Goal: Transaction & Acquisition: Purchase product/service

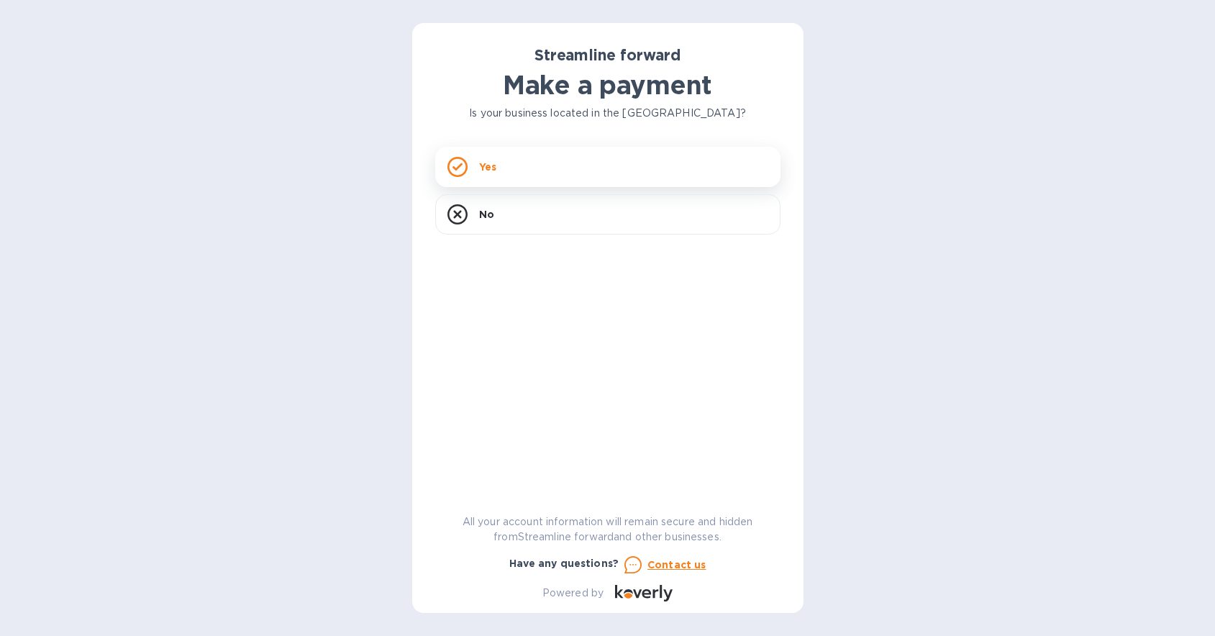
click at [561, 180] on div "Yes" at bounding box center [607, 167] width 345 height 40
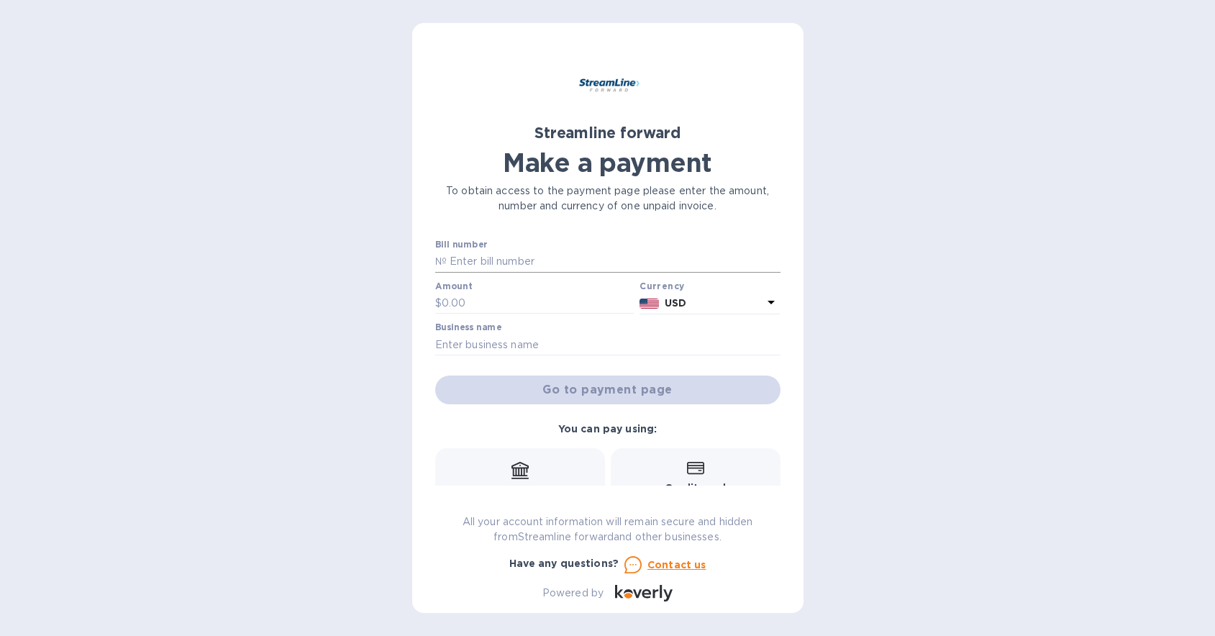
click at [514, 260] on input "text" at bounding box center [614, 262] width 334 height 22
paste input "1103"
type input "1103"
type input "5"
type input "5,094.54"
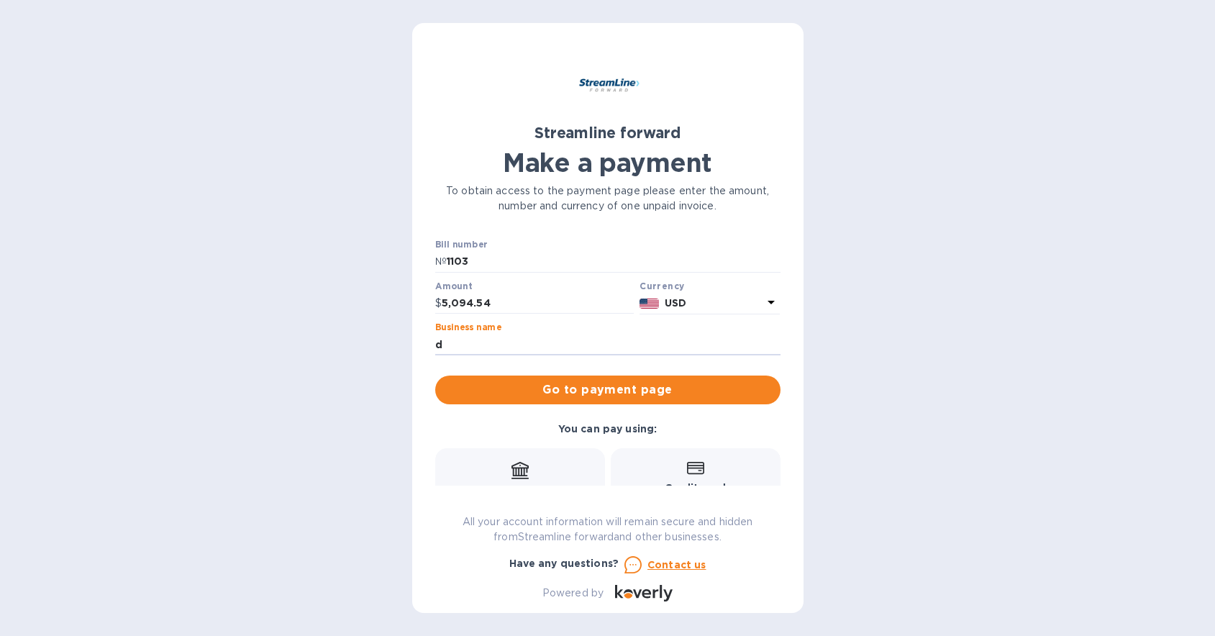
type input "DISCOVER GROUP"
click at [573, 387] on span "Go to payment page" at bounding box center [608, 389] width 322 height 17
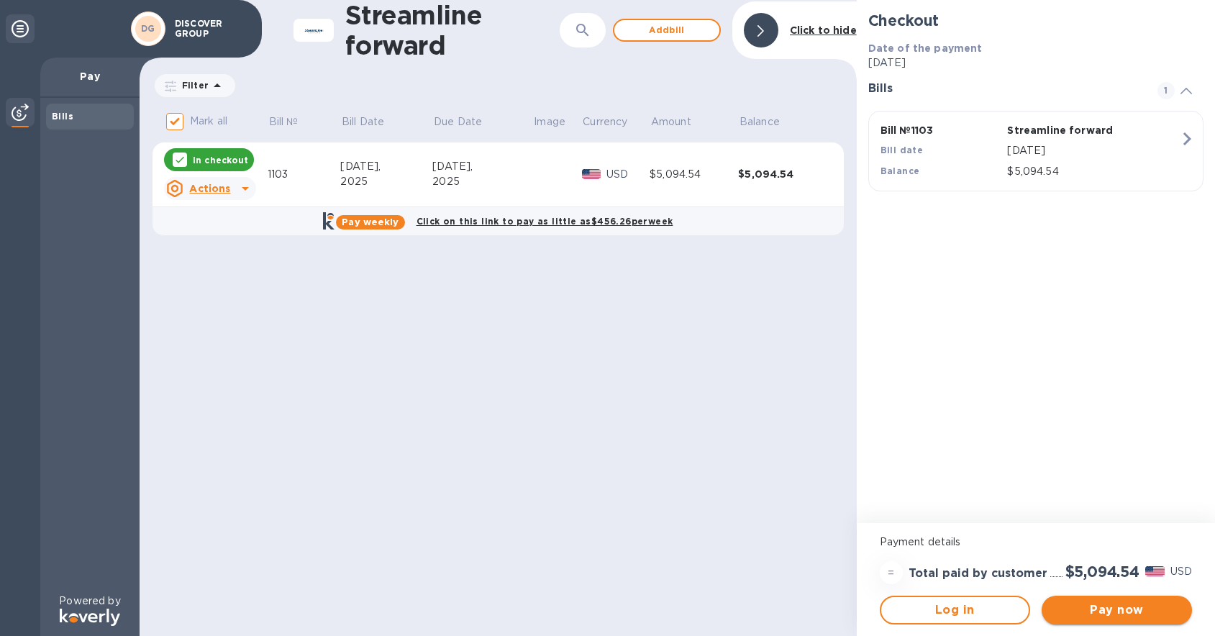
click at [1075, 616] on span "Pay now" at bounding box center [1116, 609] width 127 height 17
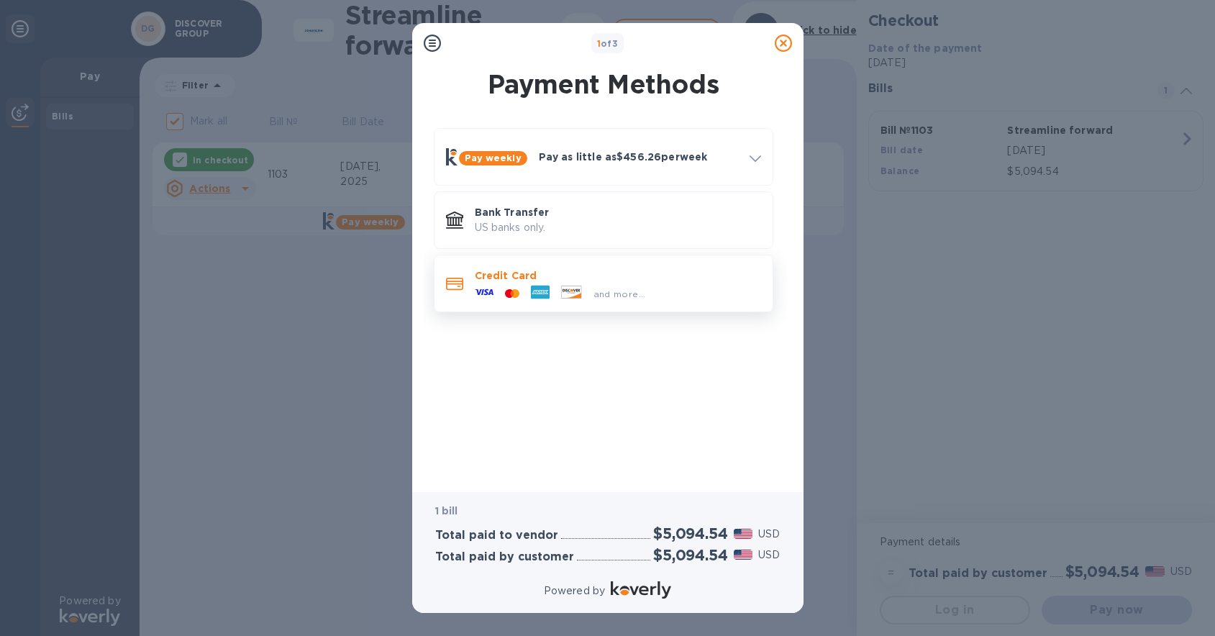
click at [532, 285] on icon at bounding box center [540, 292] width 19 height 19
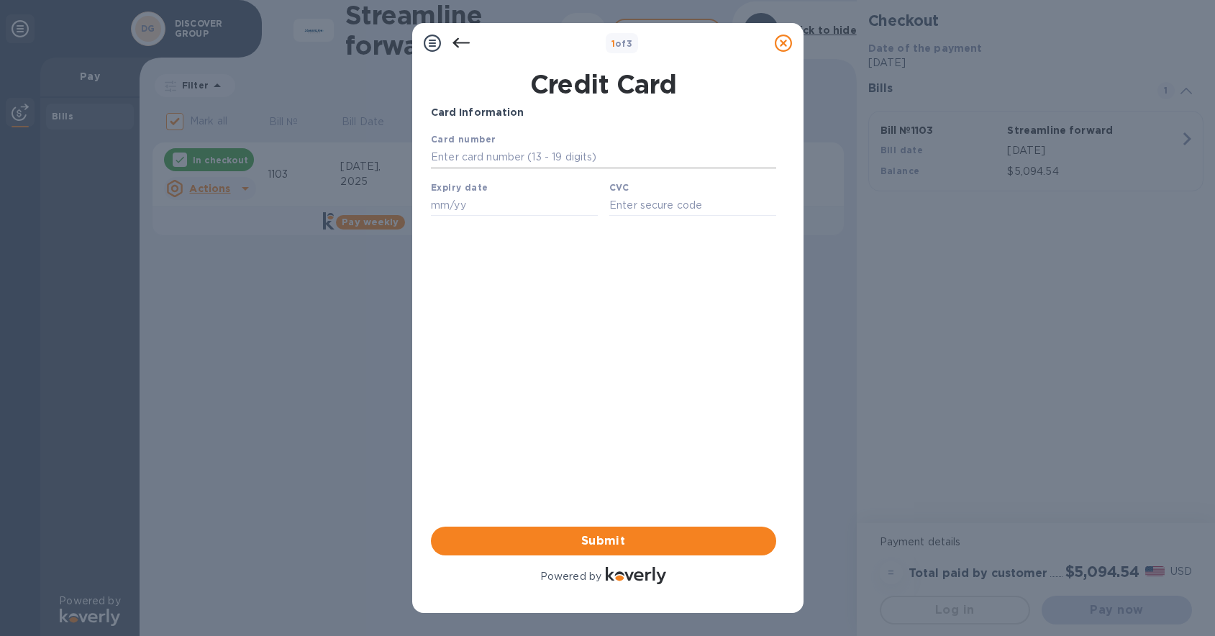
click at [509, 153] on input "text" at bounding box center [602, 158] width 345 height 22
type input "[CREDIT_CARD_NUMBER]"
type input "11/29"
type input "****"
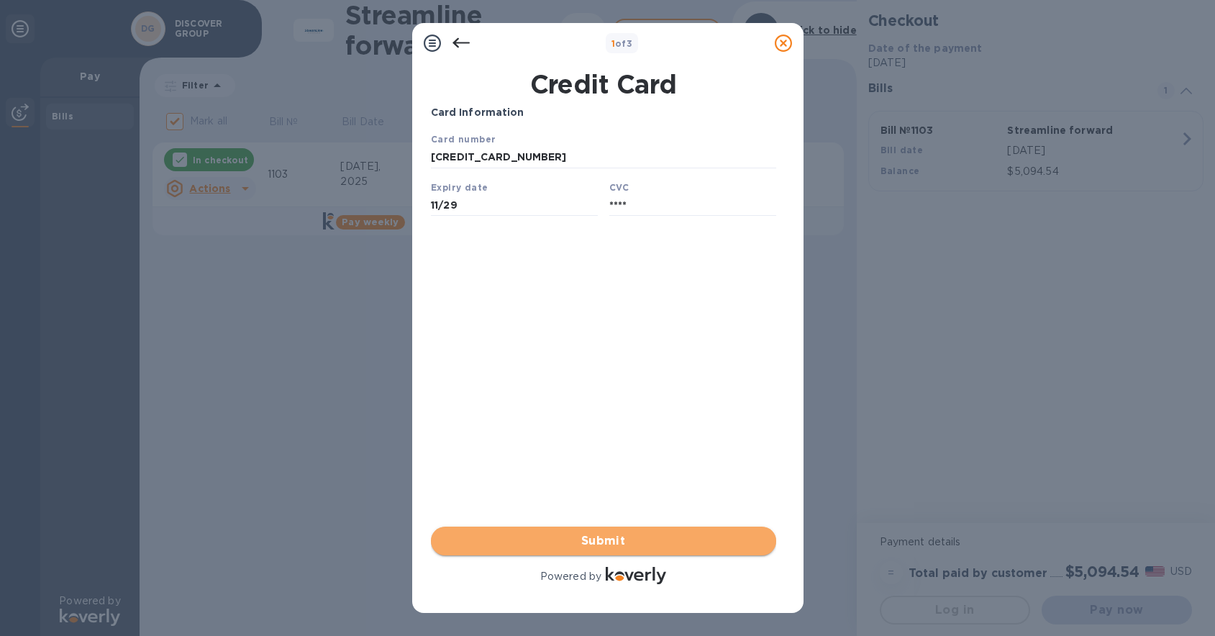
click at [637, 544] on span "Submit" at bounding box center [603, 540] width 322 height 17
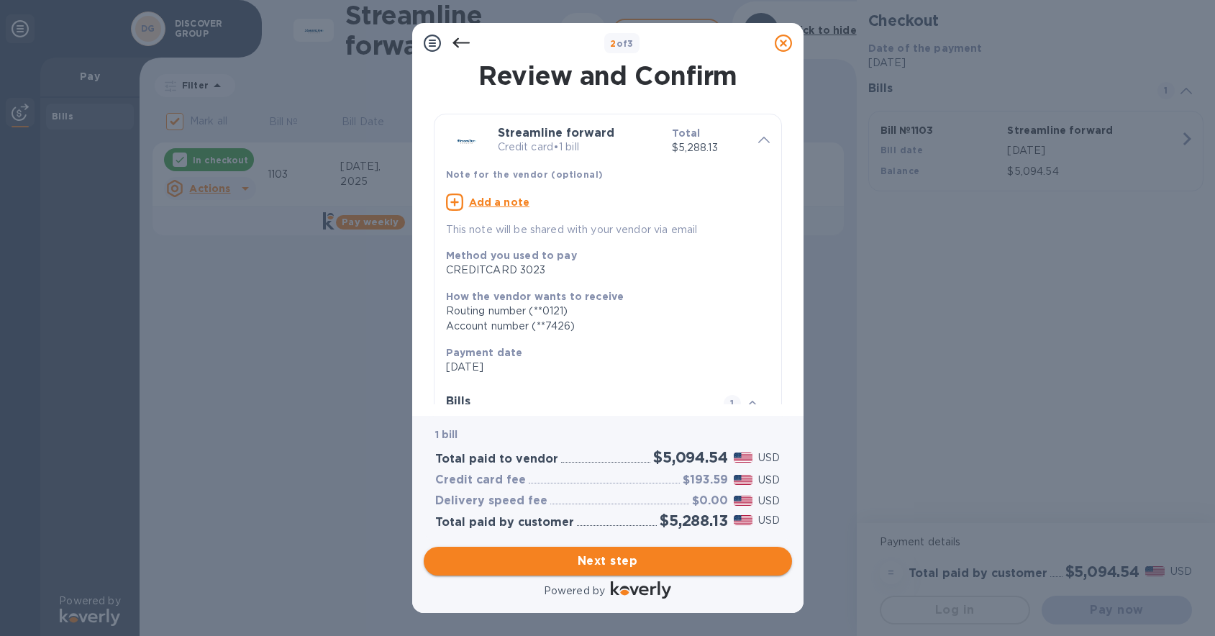
click at [642, 559] on span "Next step" at bounding box center [607, 560] width 345 height 17
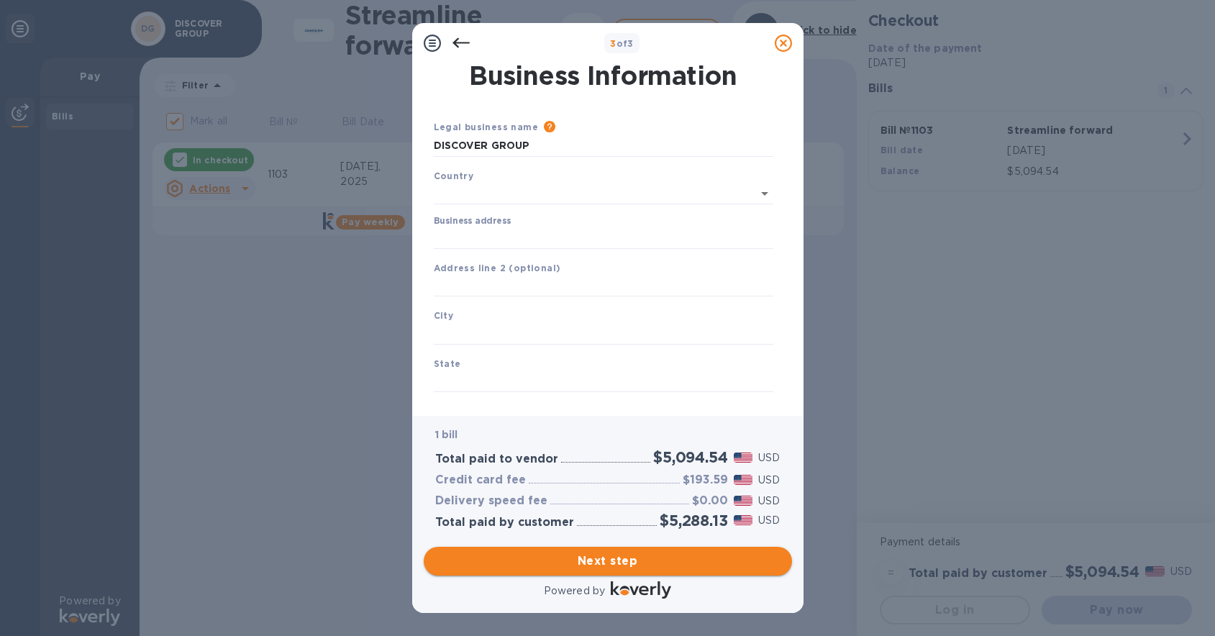
type input "[GEOGRAPHIC_DATA]"
click at [526, 235] on input "Business address" at bounding box center [603, 235] width 339 height 22
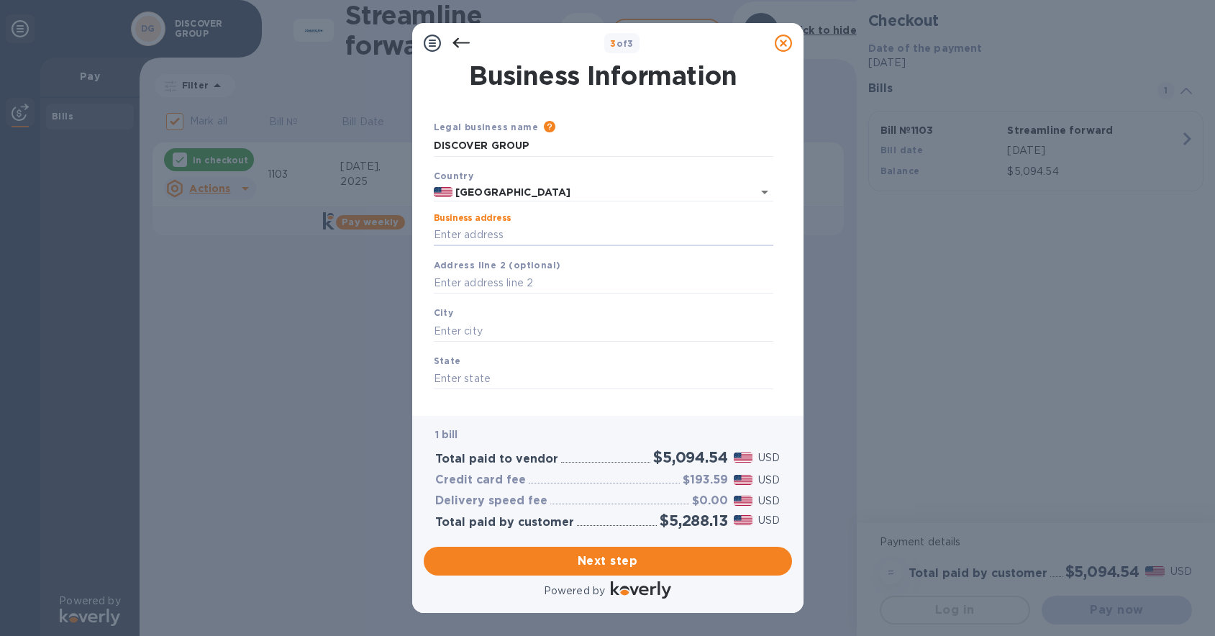
type input "[STREET_ADDRESS]"
click at [513, 332] on input "text" at bounding box center [603, 331] width 339 height 22
type input "b"
type input "[GEOGRAPHIC_DATA]"
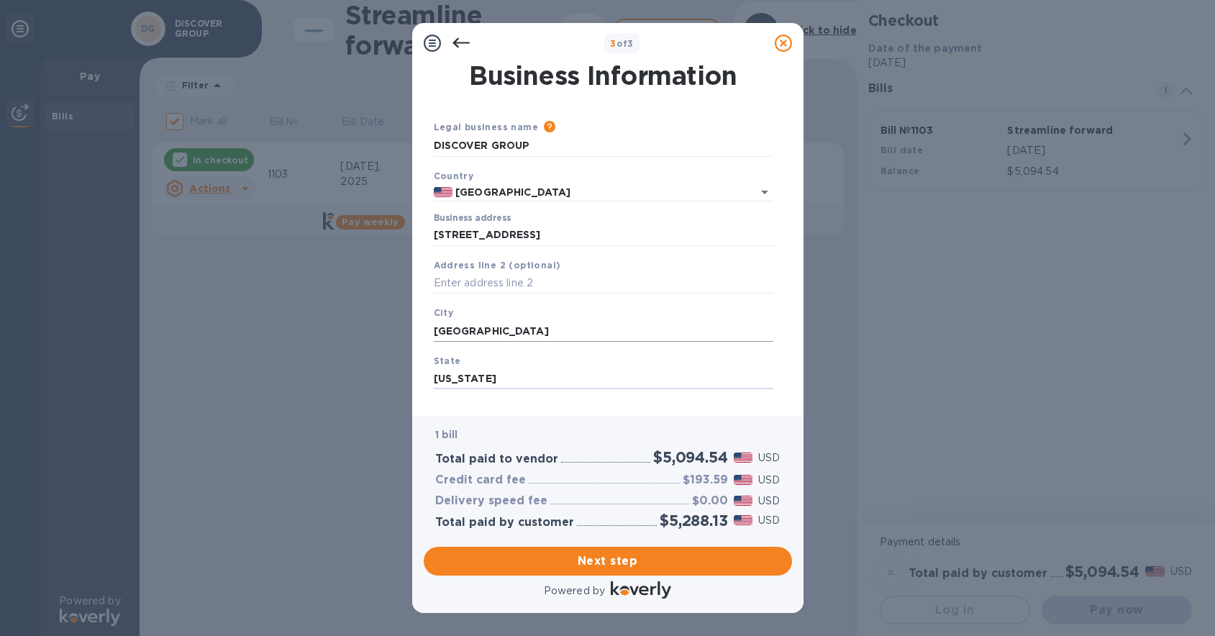
type input "[US_STATE]"
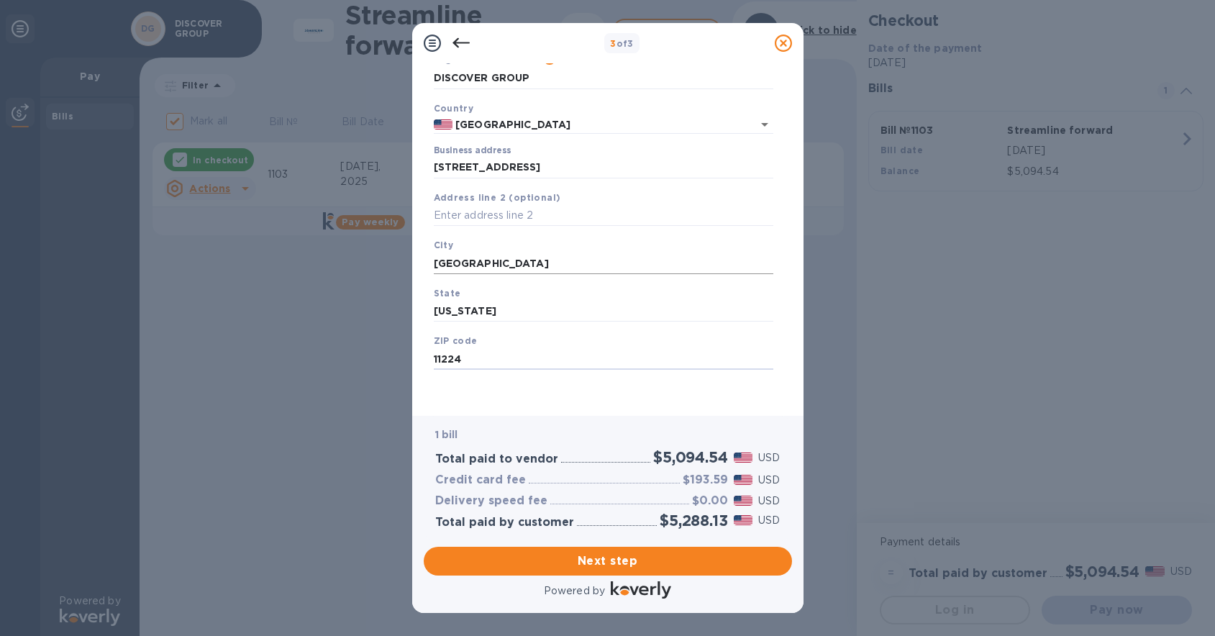
type input "11224"
click at [608, 561] on span "Next step" at bounding box center [607, 560] width 345 height 17
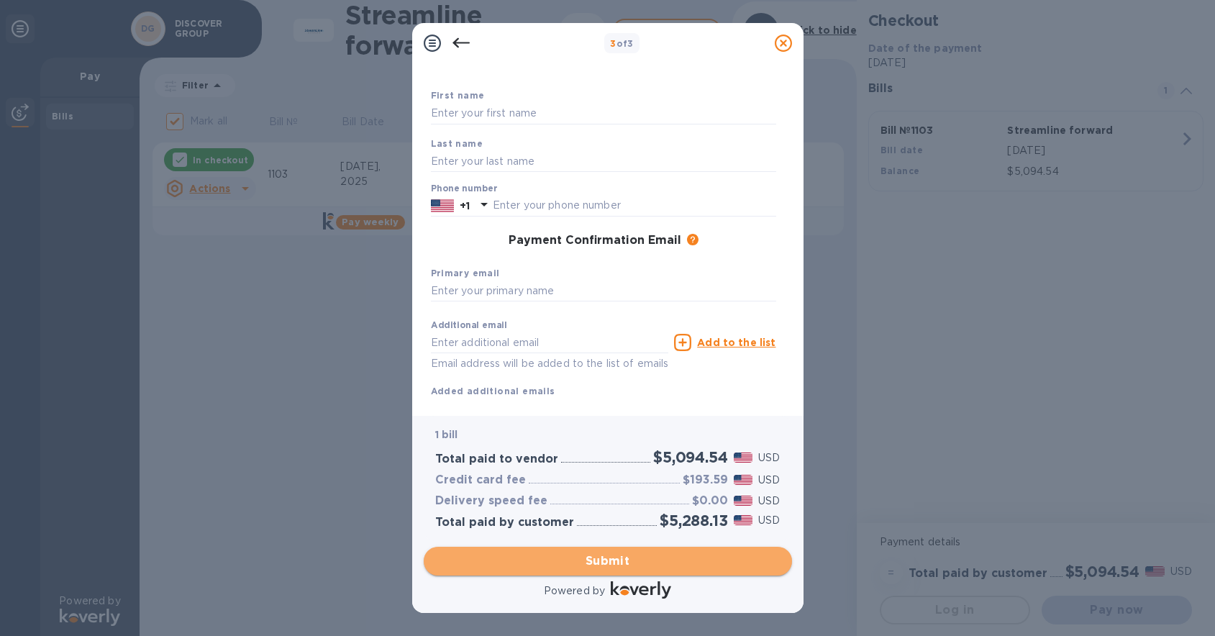
click at [608, 561] on span "Submit" at bounding box center [607, 560] width 345 height 17
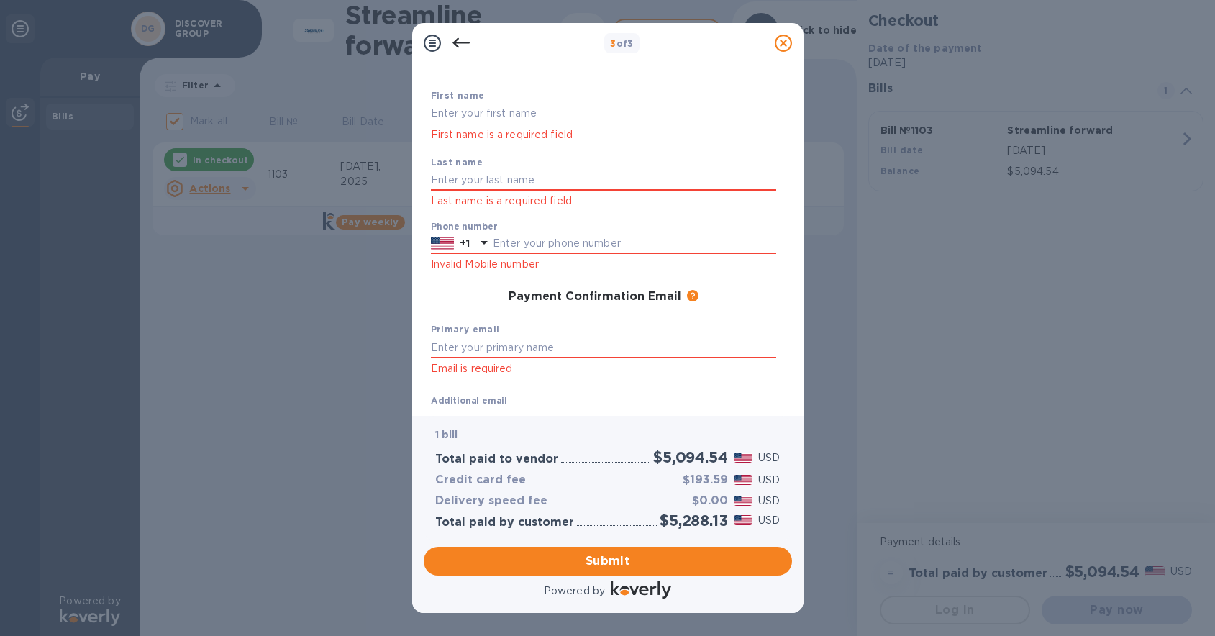
click at [540, 115] on input "text" at bounding box center [603, 114] width 345 height 22
type input "DISCOVER"
type input "GROUP"
type input "7185328122"
type input "[EMAIL_ADDRESS][DOMAIN_NAME]"
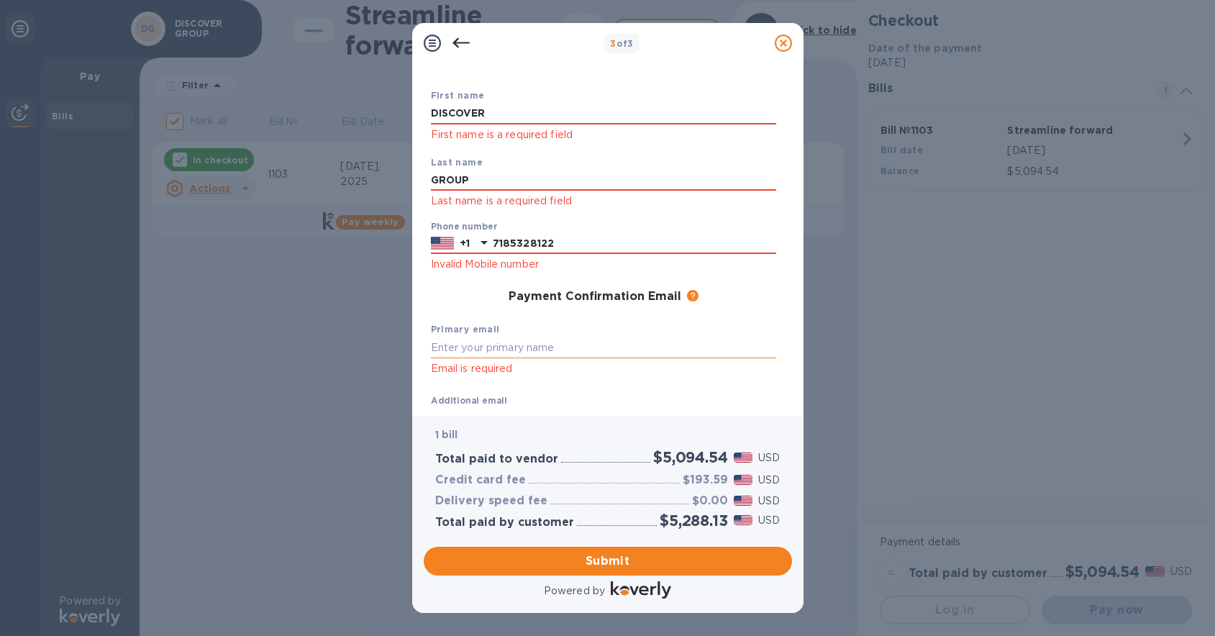
click at [564, 346] on input "text" at bounding box center [603, 348] width 345 height 22
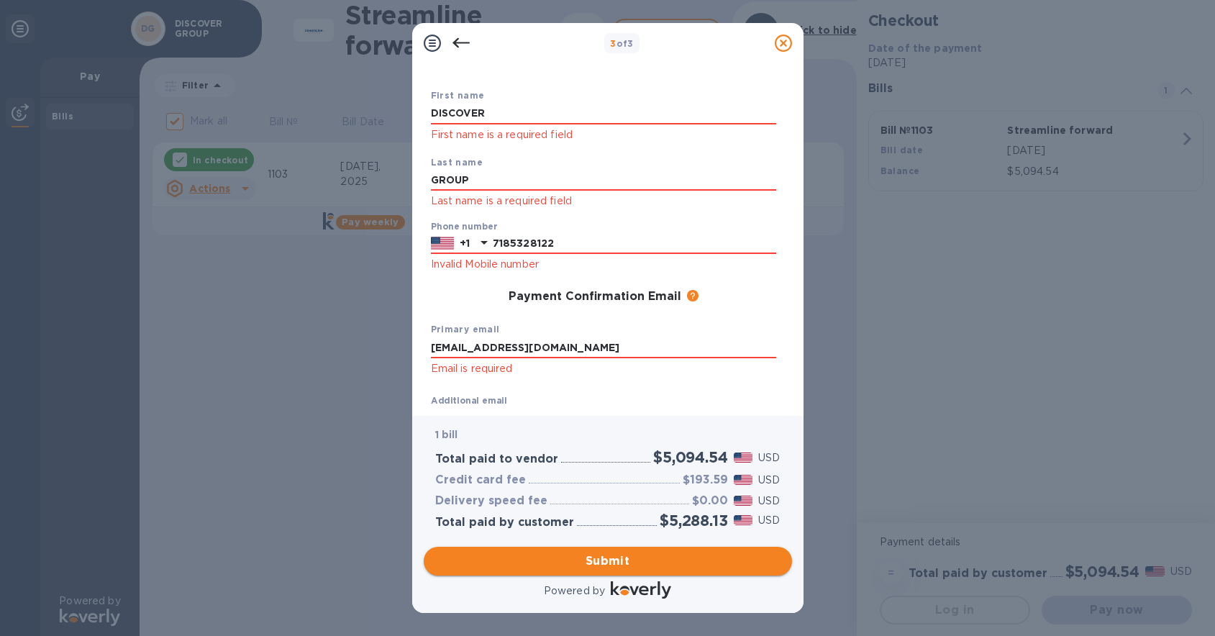
type input "[EMAIL_ADDRESS][DOMAIN_NAME]"
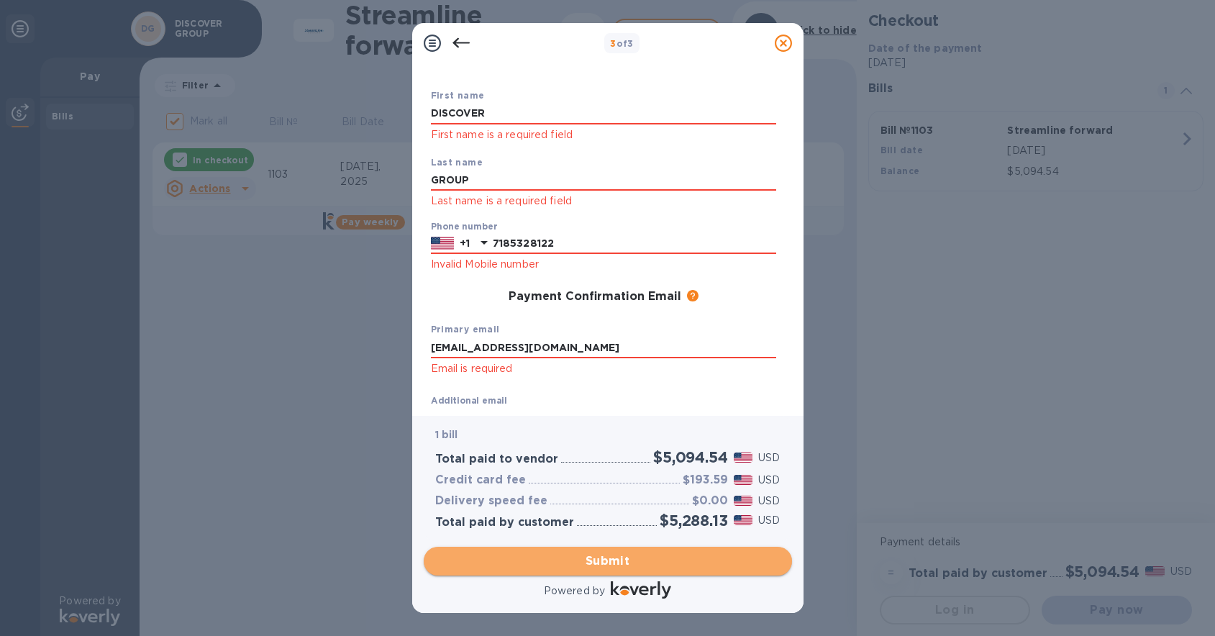
click at [647, 555] on span "Submit" at bounding box center [607, 560] width 345 height 17
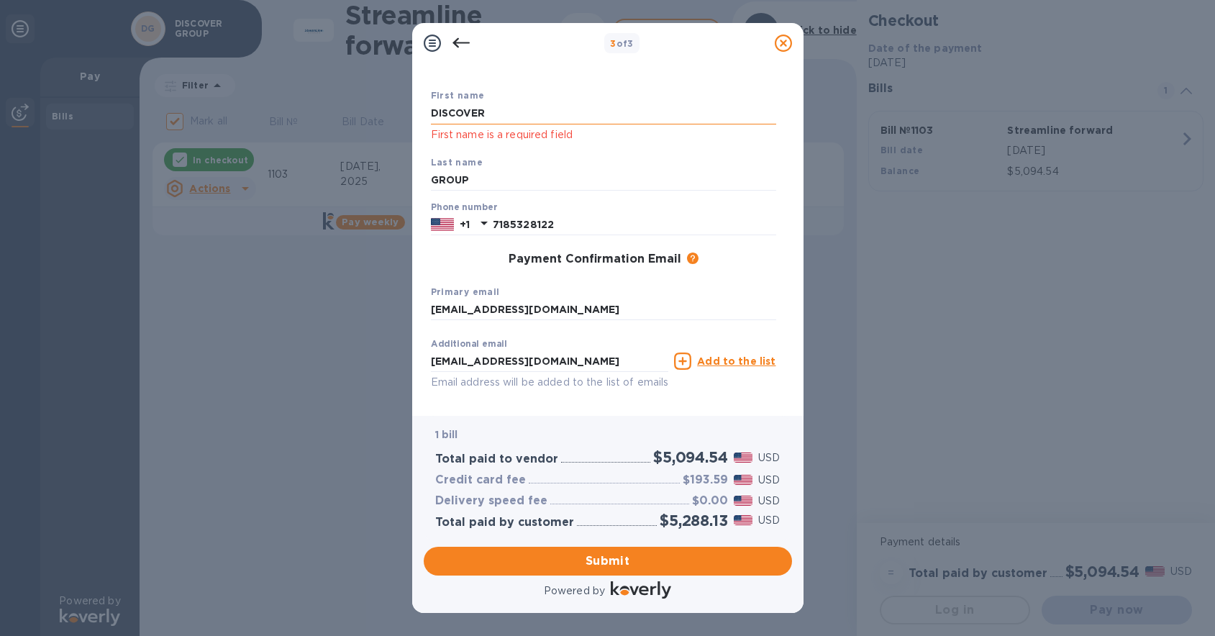
click at [565, 111] on input "DISCOVER" at bounding box center [603, 114] width 345 height 22
click at [561, 193] on div "Last name GROUP" at bounding box center [603, 173] width 357 height 48
click at [514, 111] on input "DISCOVER" at bounding box center [603, 114] width 345 height 22
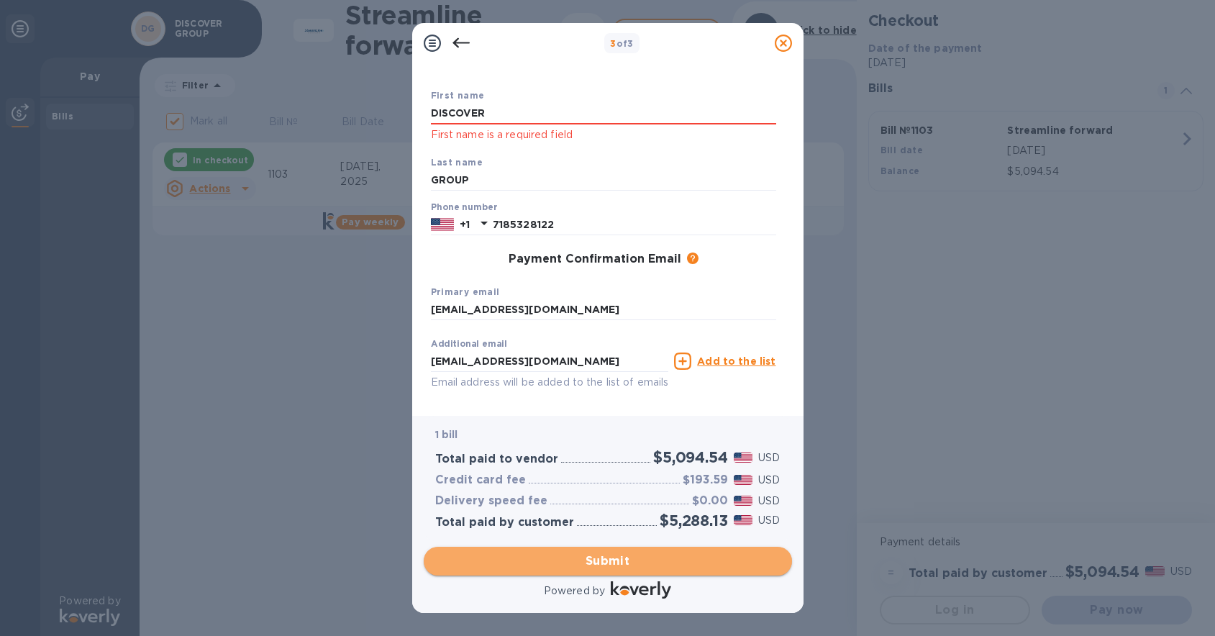
click at [673, 553] on span "Submit" at bounding box center [607, 560] width 345 height 17
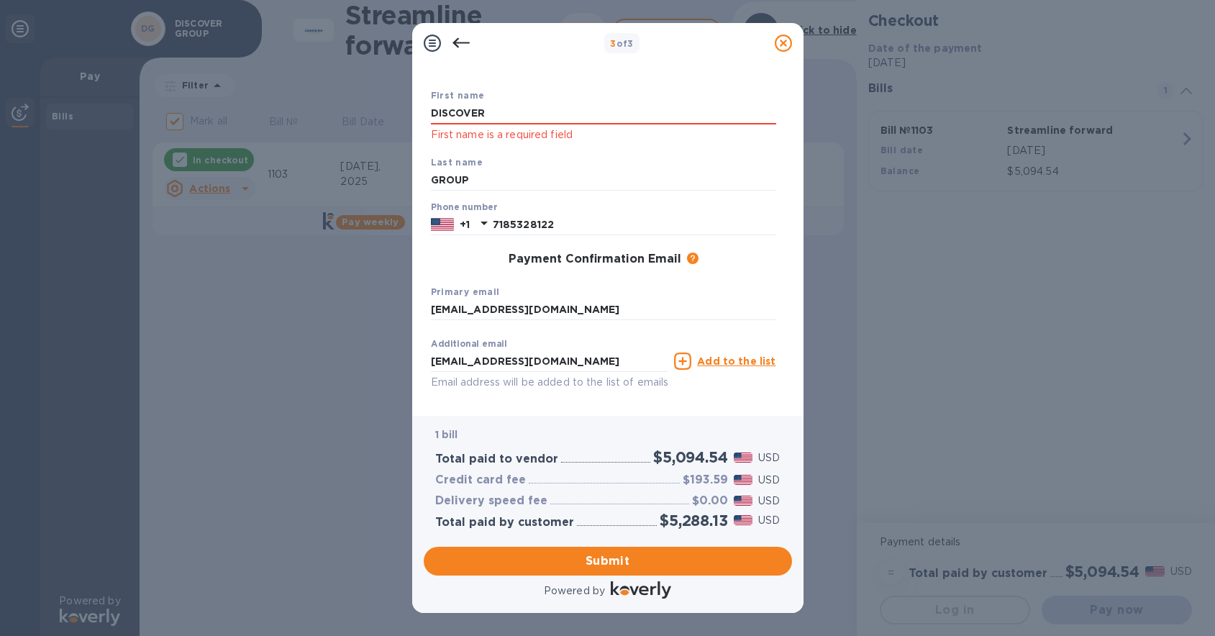
click p "First name is a required field"
click at [515, 114] on input "DISCOVER" at bounding box center [603, 114] width 345 height 22
drag, startPoint x: 515, startPoint y: 114, endPoint x: 371, endPoint y: 93, distance: 145.5
click at [371, 93] on div "3 of 3 Payment Contact Information First name DISCOVER First name is a required…" at bounding box center [607, 318] width 1215 height 636
type input "[PERSON_NAME]"
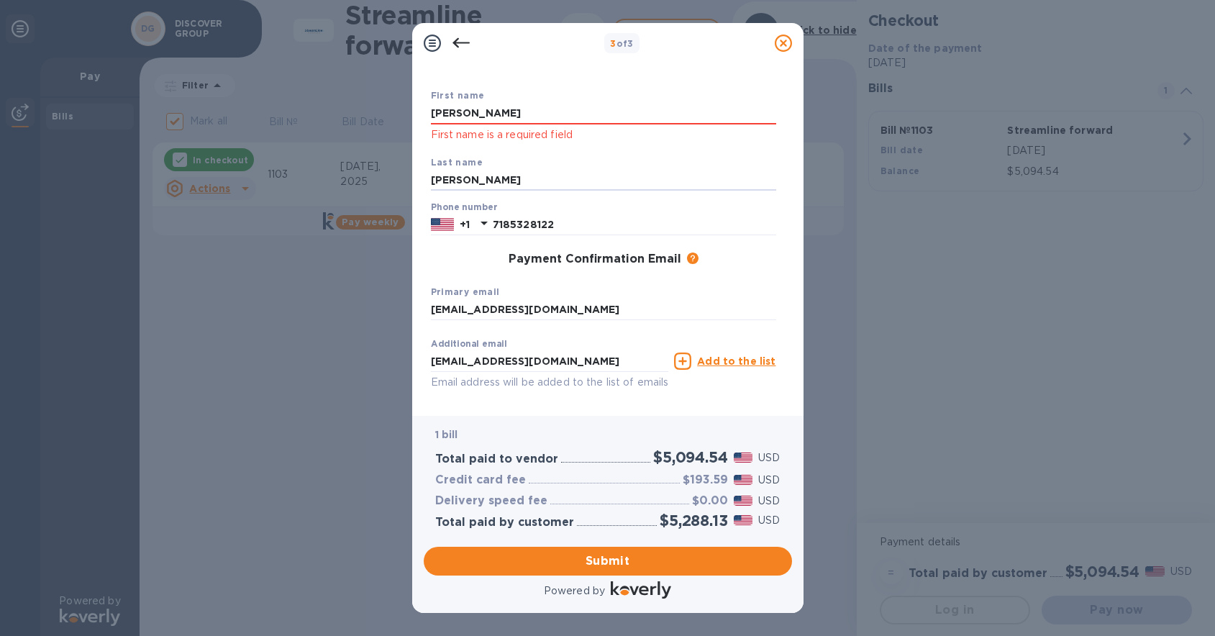
type input "[PERSON_NAME]"
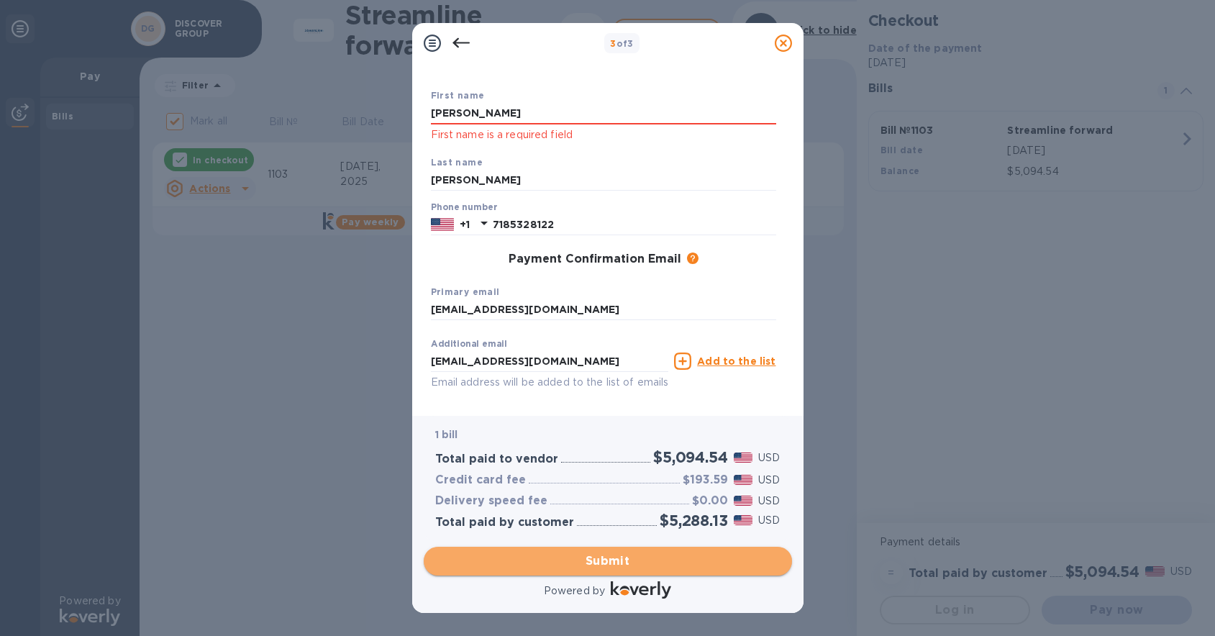
click at [618, 558] on span "Submit" at bounding box center [607, 560] width 345 height 17
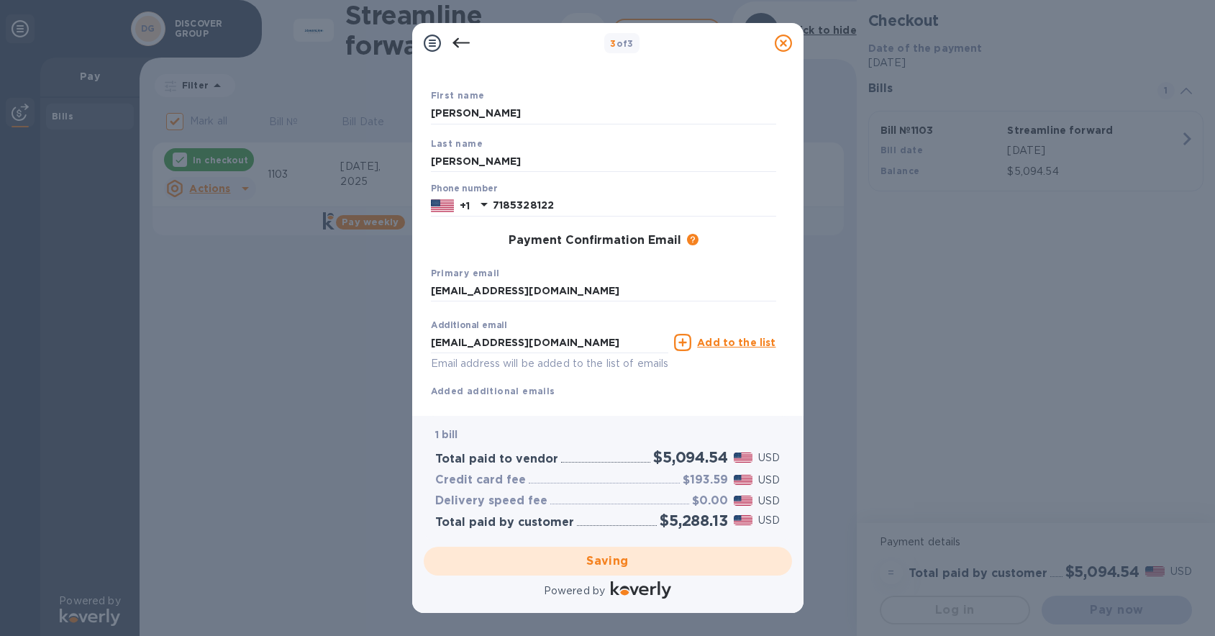
checkbox input "false"
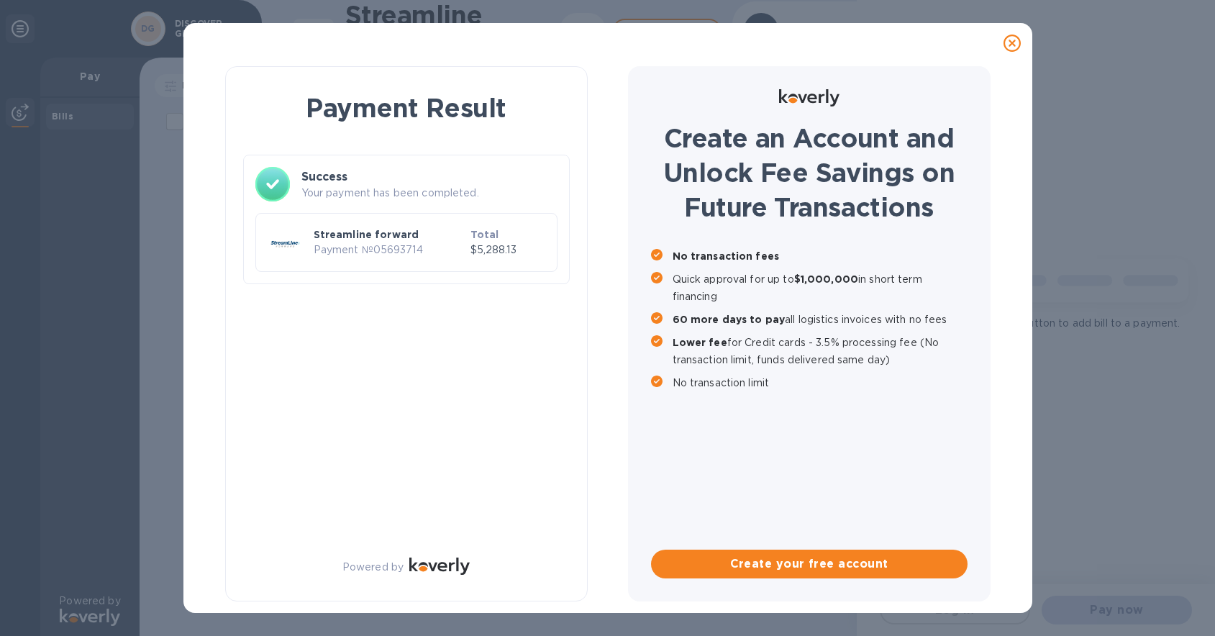
scroll to position [0, 0]
click at [400, 247] on p "Payment № 05693714" at bounding box center [389, 249] width 151 height 15
click at [399, 247] on p "Payment № 05693714" at bounding box center [389, 249] width 151 height 15
copy p "05693714"
